Goal: Task Accomplishment & Management: Use online tool/utility

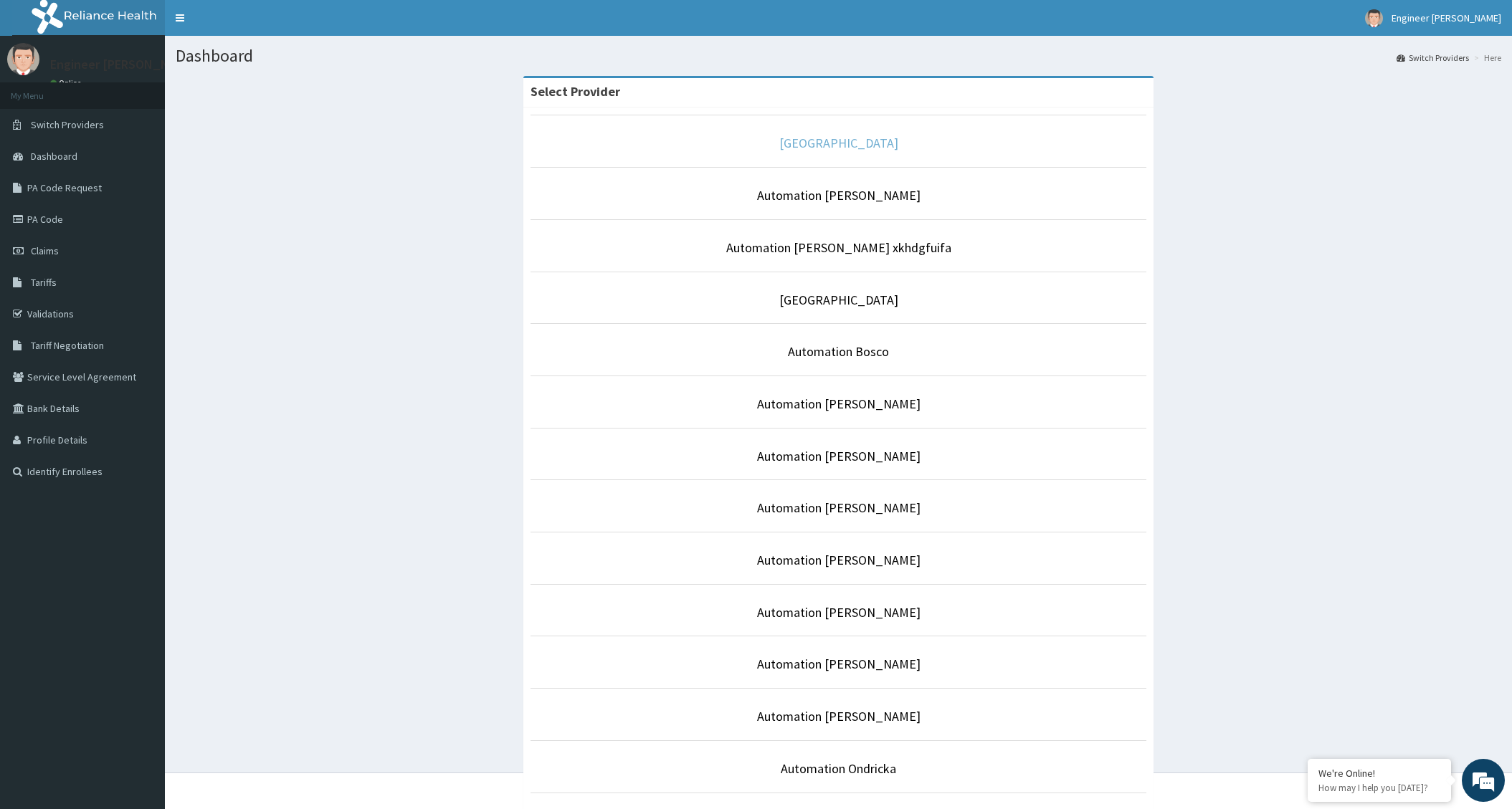
click at [834, 144] on link "[GEOGRAPHIC_DATA]" at bounding box center [839, 143] width 119 height 17
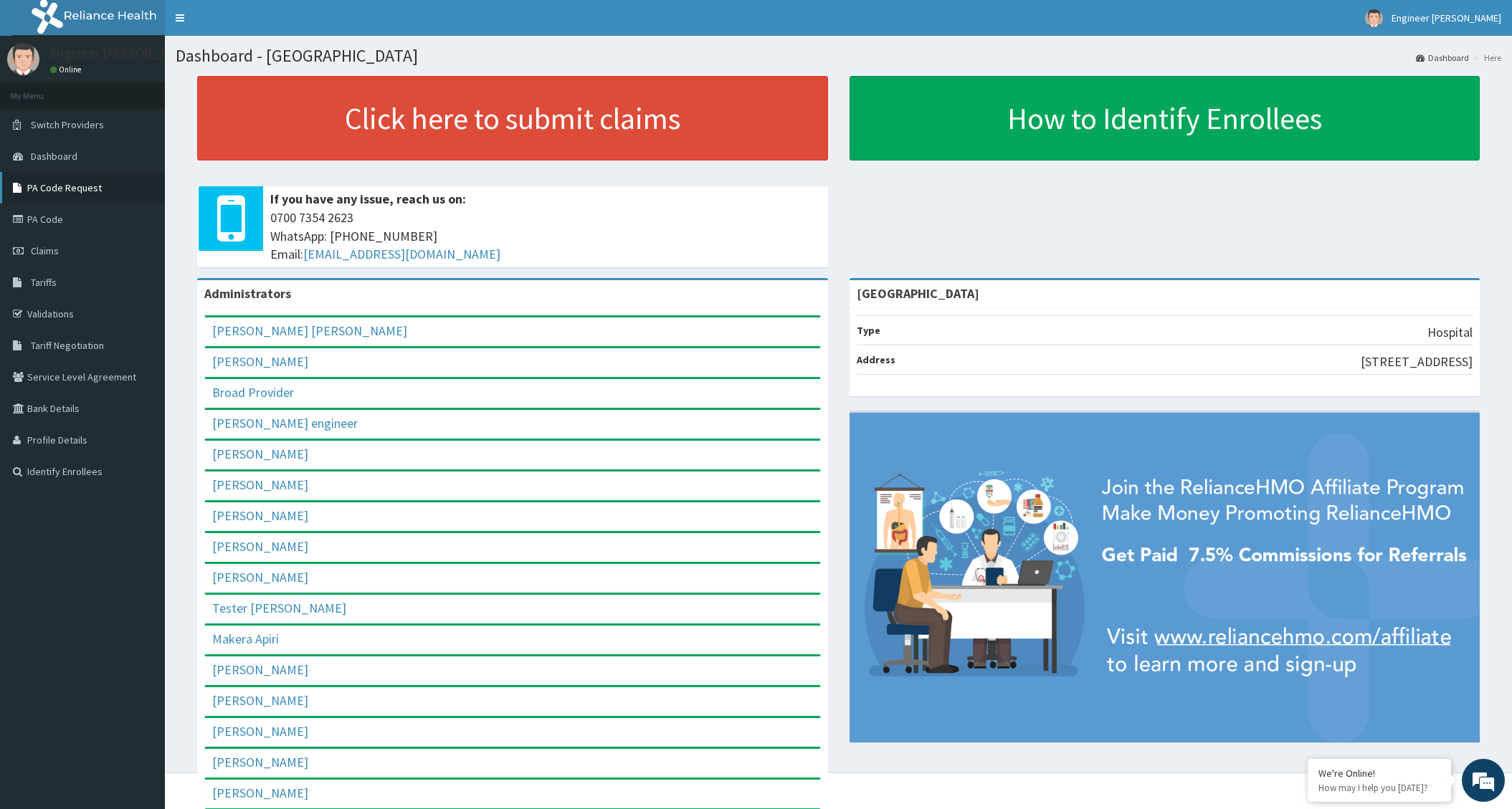
click at [85, 188] on link "PA Code Request" at bounding box center [82, 187] width 165 height 31
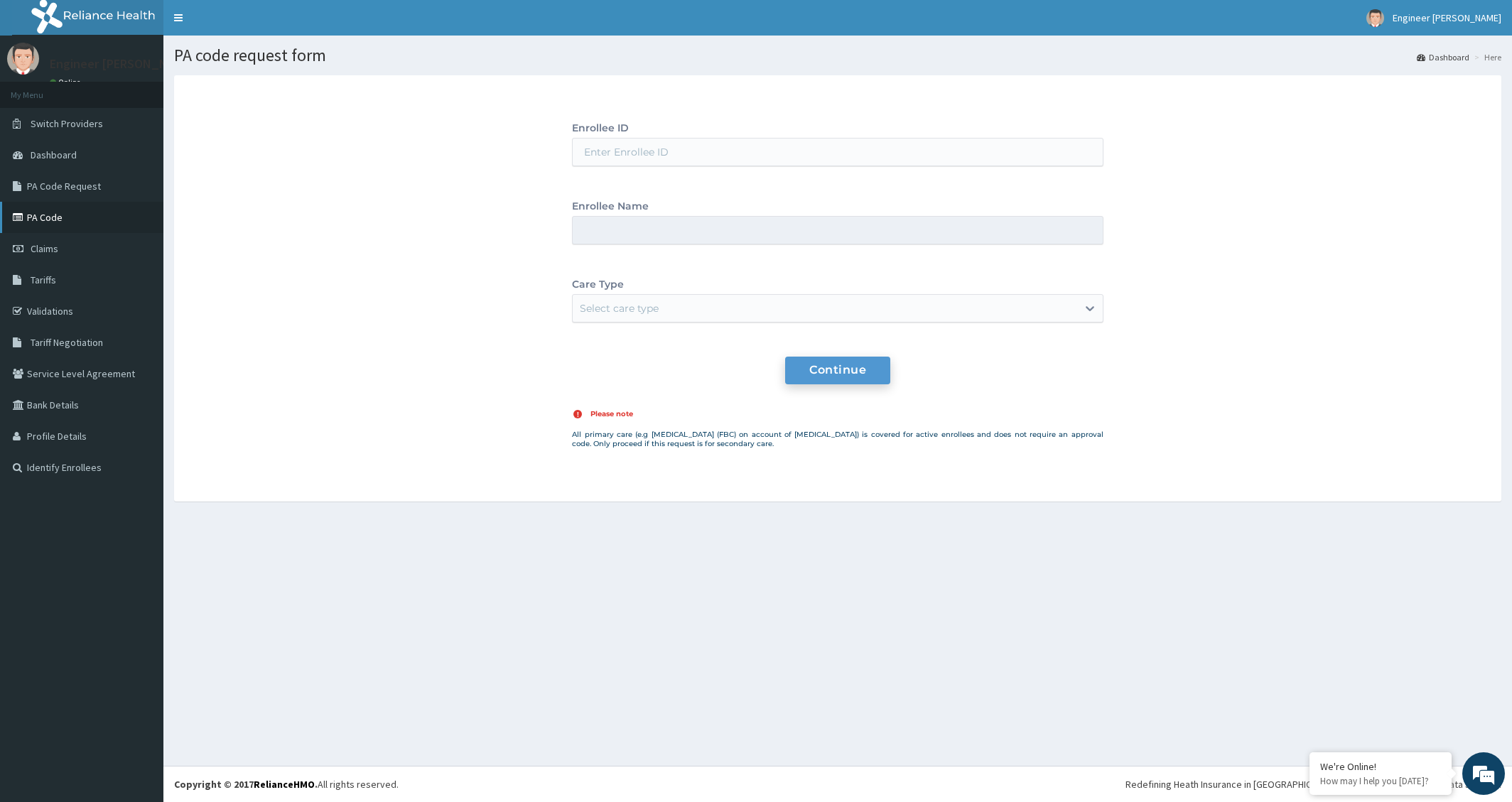
click at [50, 213] on link "PA Code" at bounding box center [81, 217] width 163 height 31
